Goal: Information Seeking & Learning: Learn about a topic

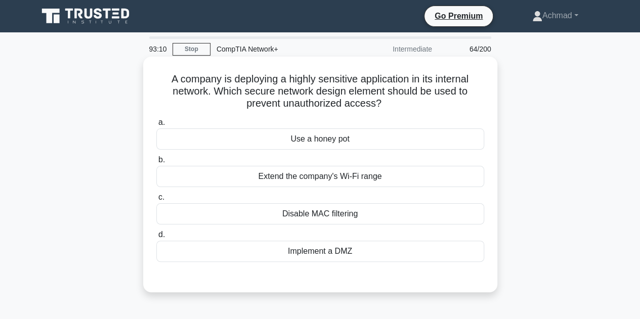
click at [333, 255] on div "Implement a DMZ" at bounding box center [320, 251] width 328 height 21
click at [156, 238] on input "d. Implement a DMZ" at bounding box center [156, 235] width 0 height 7
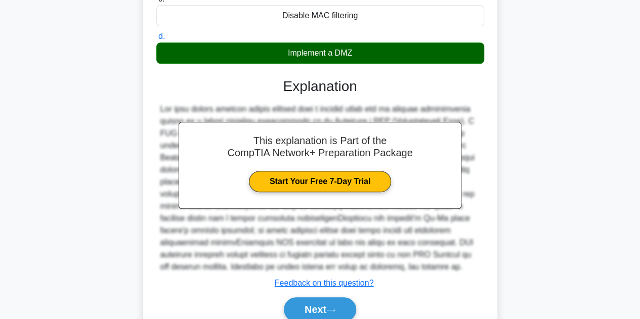
scroll to position [202, 0]
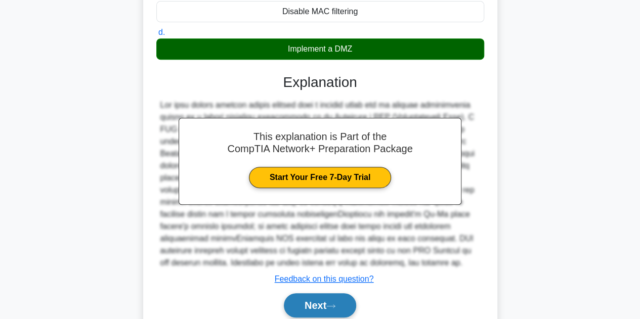
click at [319, 301] on button "Next" at bounding box center [320, 306] width 72 height 24
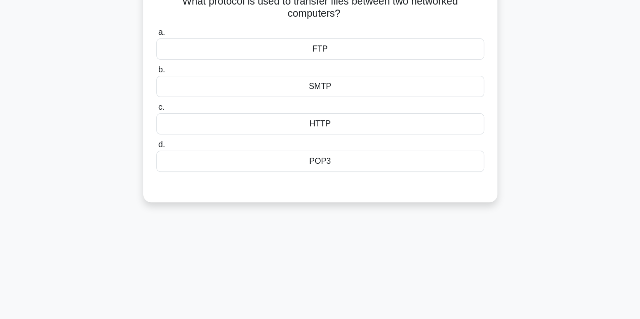
scroll to position [0, 0]
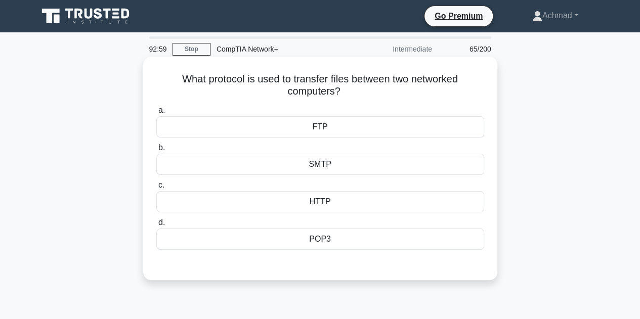
click at [347, 129] on div "FTP" at bounding box center [320, 126] width 328 height 21
click at [156, 114] on input "a. FTP" at bounding box center [156, 110] width 0 height 7
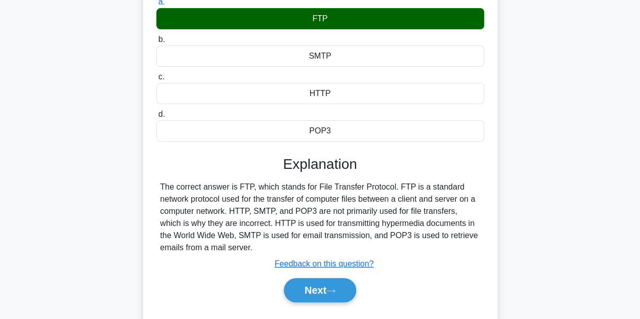
scroll to position [152, 0]
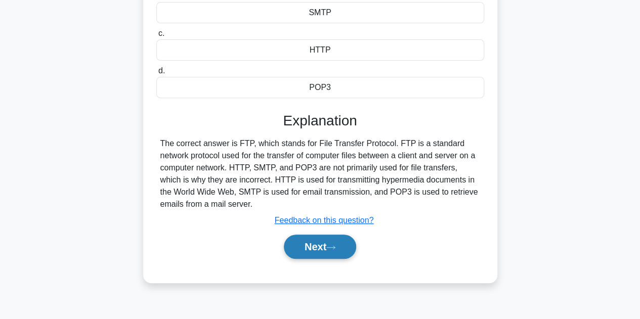
click at [320, 244] on button "Next" at bounding box center [320, 247] width 72 height 24
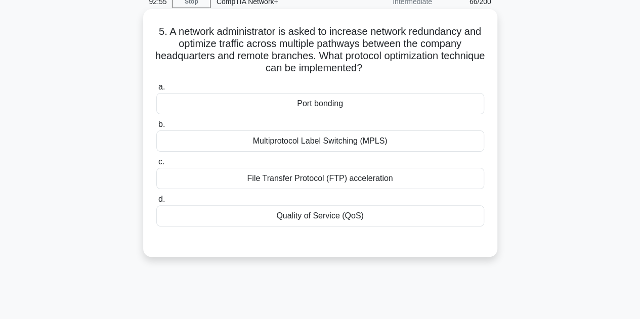
scroll to position [0, 0]
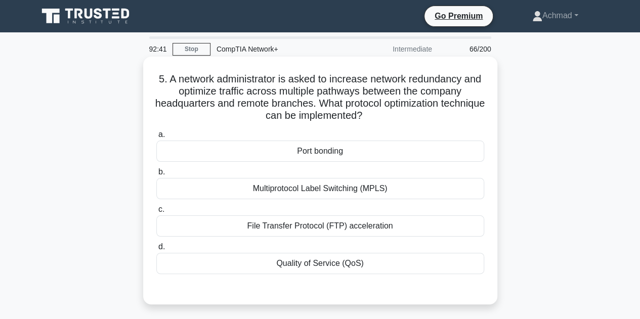
click at [339, 262] on div "Quality of Service (QoS)" at bounding box center [320, 263] width 328 height 21
click at [156, 251] on input "d. Quality of Service (QoS)" at bounding box center [156, 247] width 0 height 7
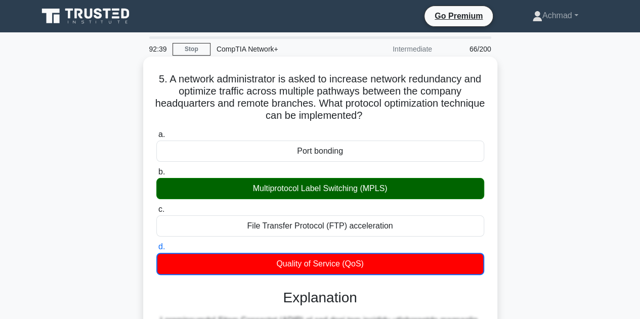
click at [377, 190] on div "Multiprotocol Label Switching (MPLS)" at bounding box center [320, 188] width 328 height 21
click at [156, 176] on input "b. Multiprotocol Label Switching (MPLS)" at bounding box center [156, 172] width 0 height 7
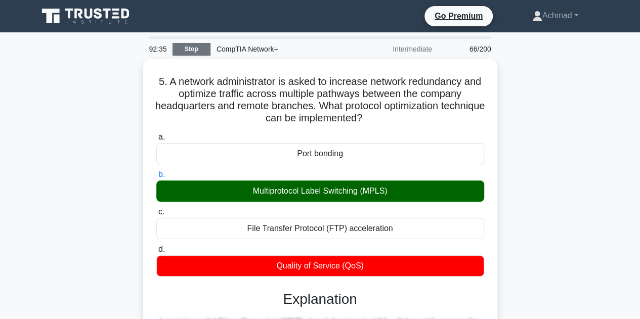
click at [197, 52] on link "Stop" at bounding box center [192, 49] width 38 height 13
